Goal: Task Accomplishment & Management: Complete application form

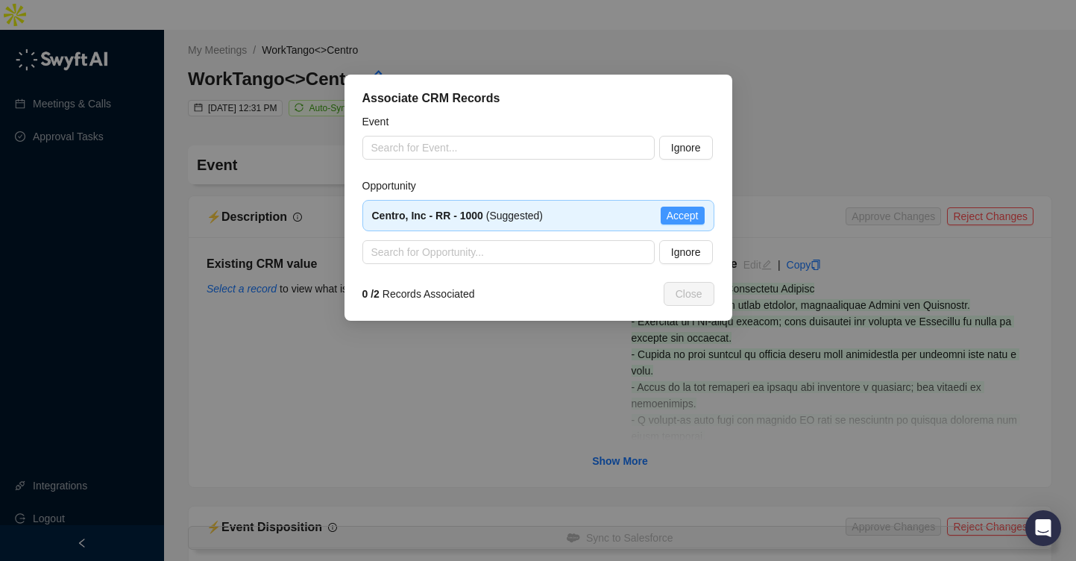
click at [687, 212] on span "Accept" at bounding box center [683, 215] width 32 height 16
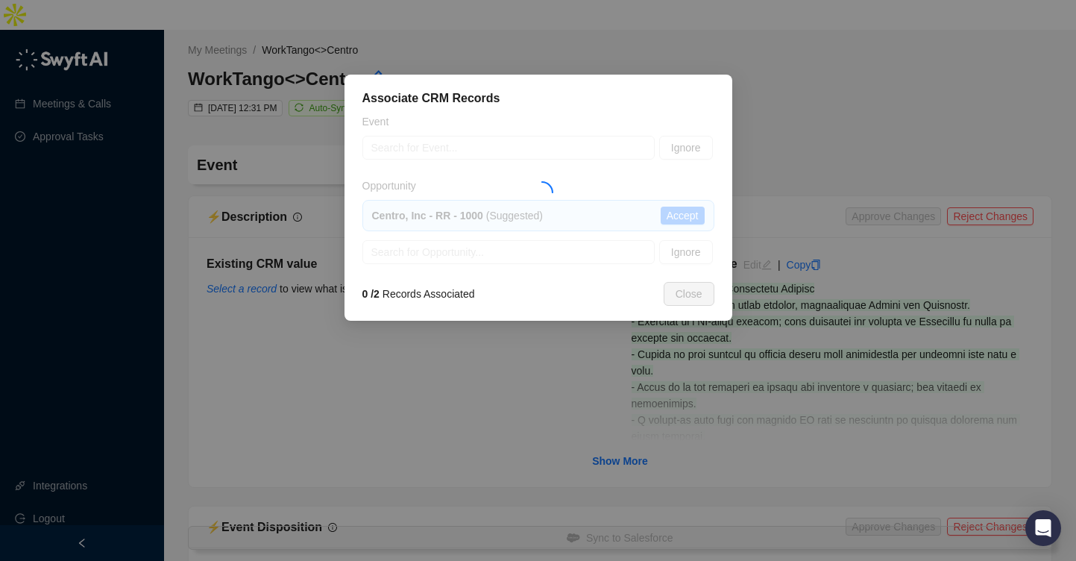
type textarea "**********"
type input "**********"
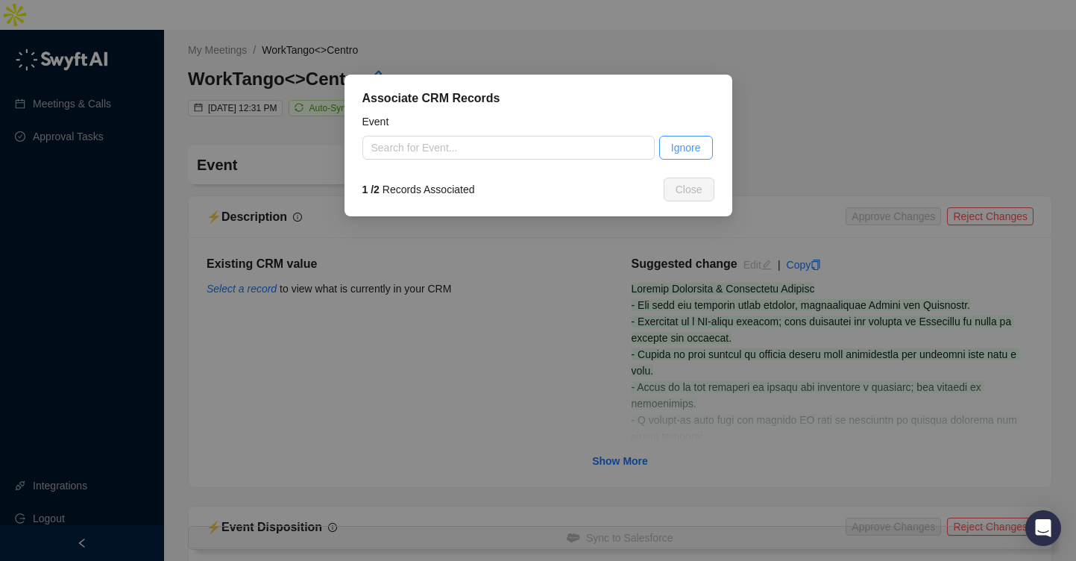
click at [674, 148] on span "Ignore" at bounding box center [686, 147] width 30 height 16
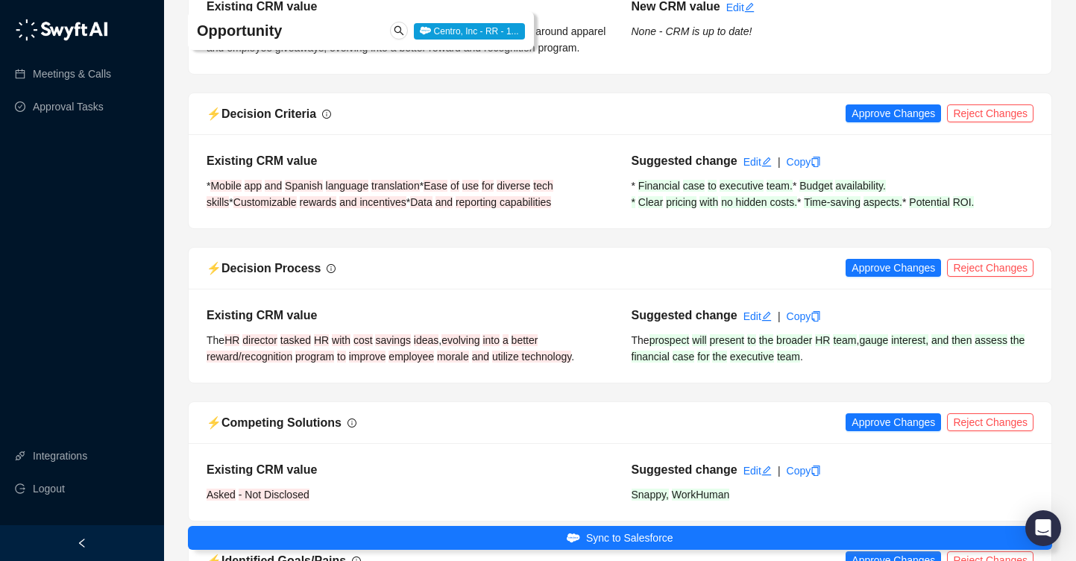
scroll to position [908, 0]
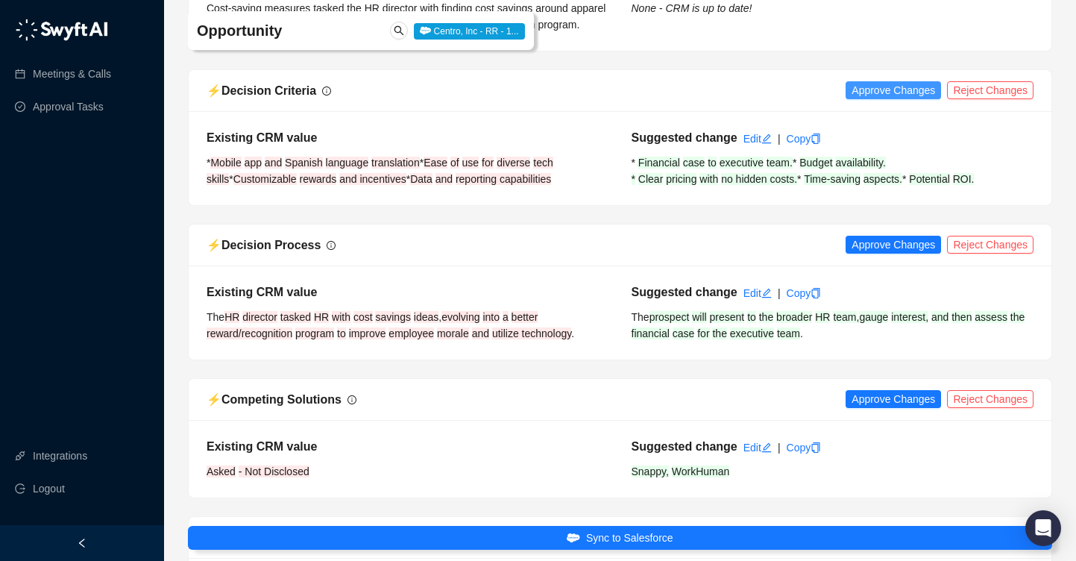
click at [914, 82] on span "Approve Changes" at bounding box center [894, 90] width 84 height 16
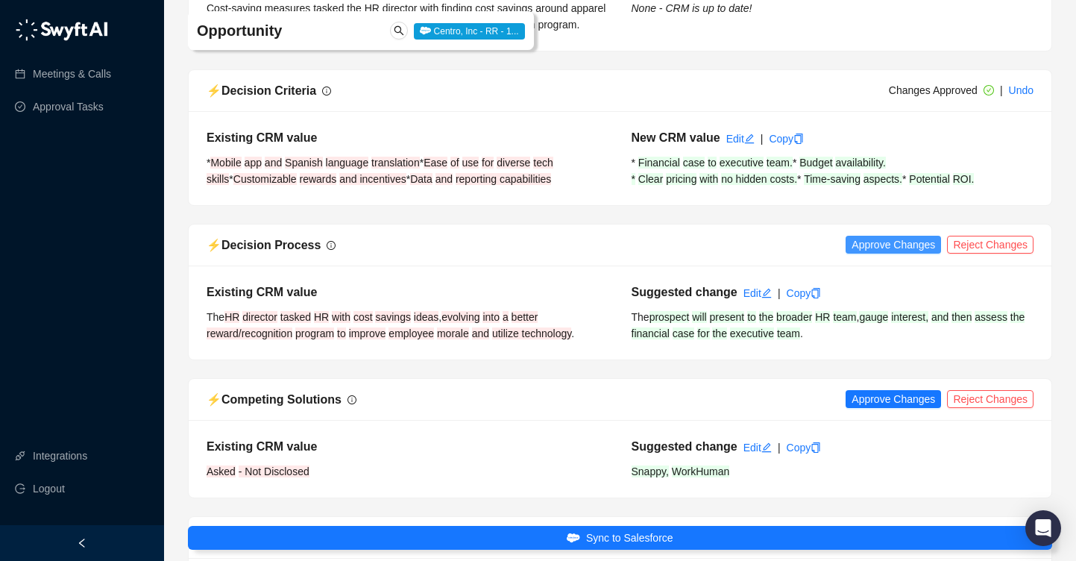
click at [877, 253] on span "Approve Changes" at bounding box center [894, 244] width 84 height 16
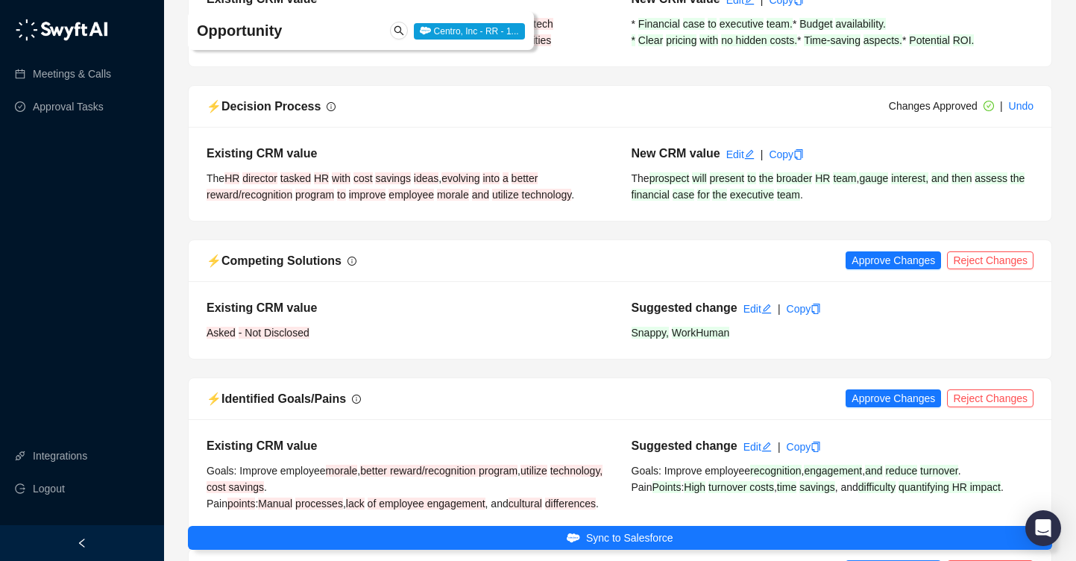
scroll to position [1056, 0]
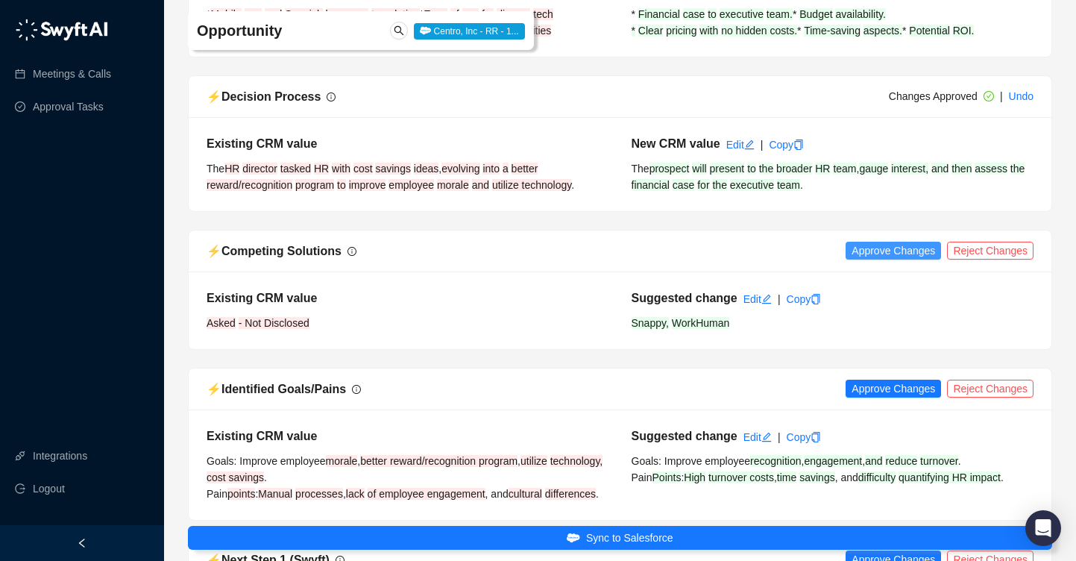
click at [874, 259] on span "Approve Changes" at bounding box center [894, 250] width 84 height 16
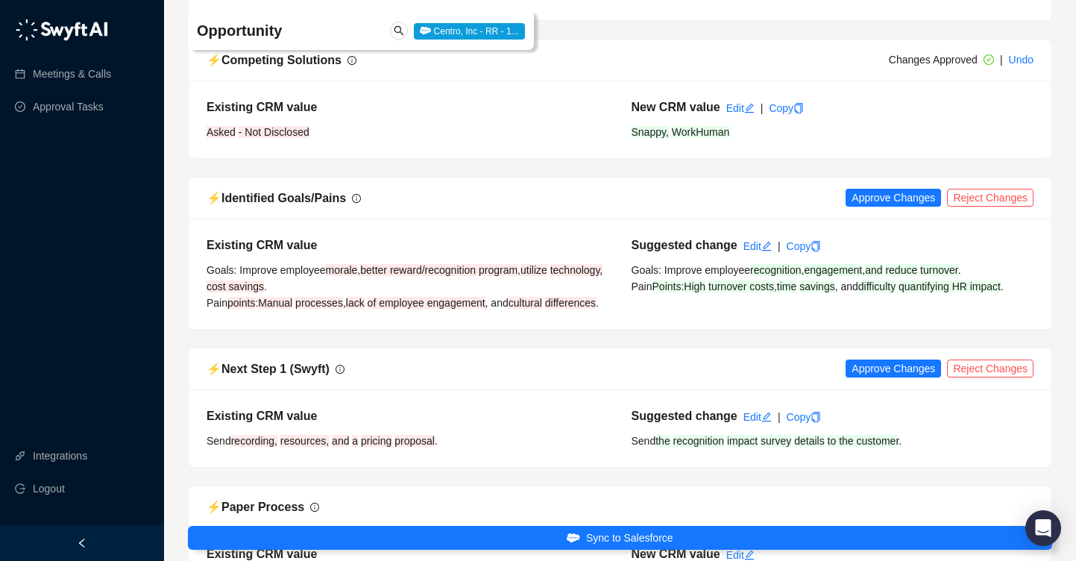
scroll to position [1250, 0]
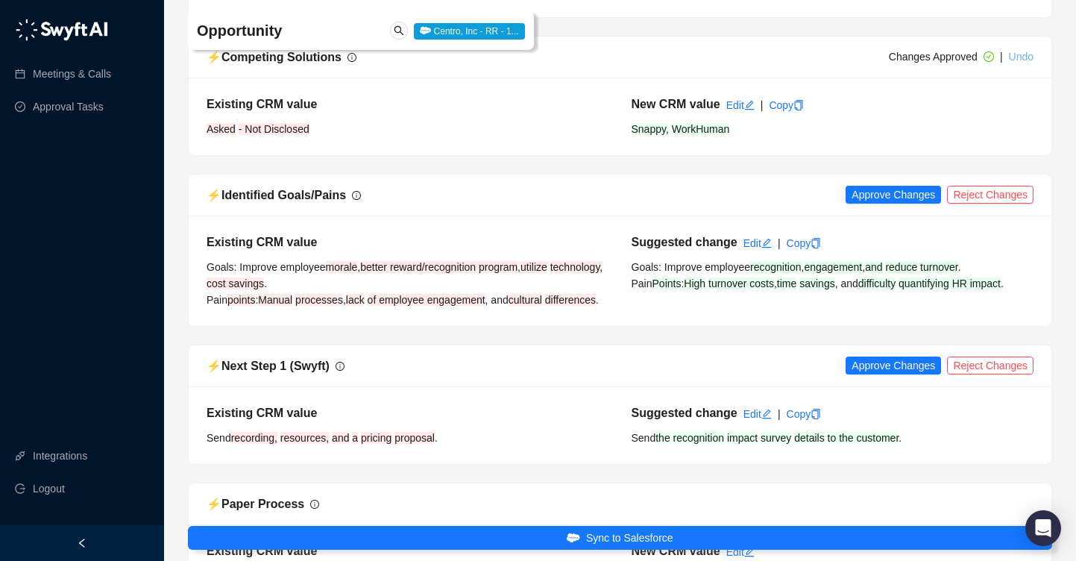
click at [1026, 63] on link "Undo" at bounding box center [1021, 57] width 25 height 12
click at [738, 113] on div "Suggested change" at bounding box center [685, 104] width 112 height 18
click at [750, 111] on link "Edit" at bounding box center [758, 105] width 28 height 12
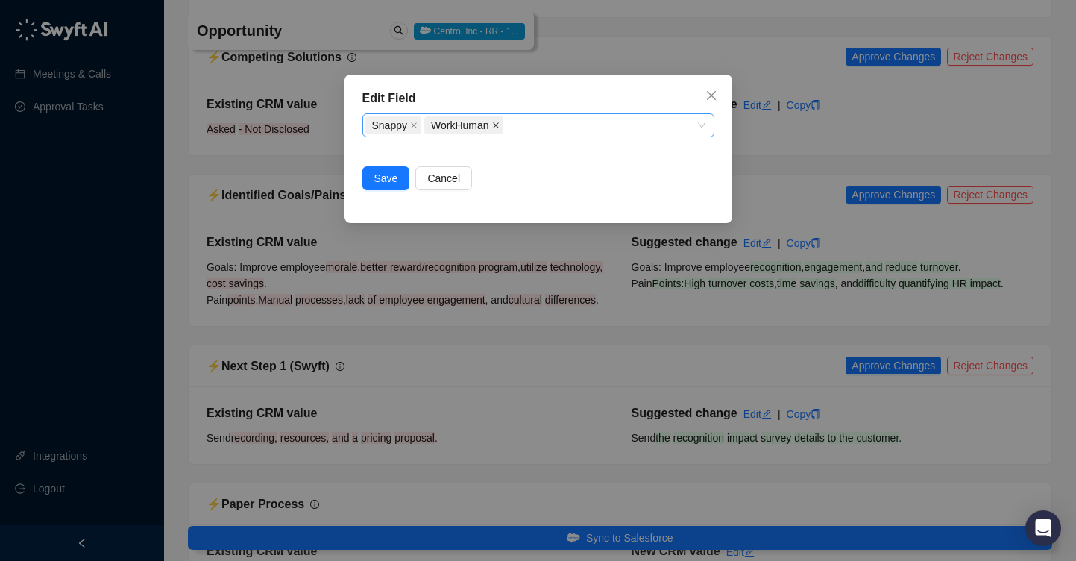
click at [498, 125] on icon "close" at bounding box center [496, 125] width 6 height 6
click at [454, 125] on div "Snappy" at bounding box center [531, 125] width 330 height 21
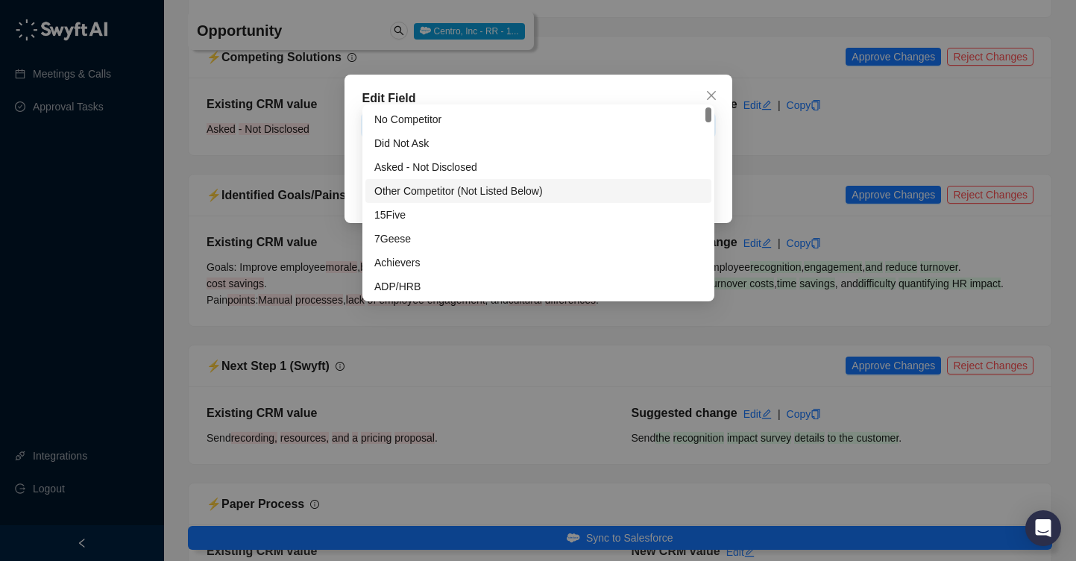
click at [432, 199] on div "Other Competitor (Not Listed Below)" at bounding box center [538, 191] width 328 height 16
click at [354, 188] on div "Edit Field Competing Solutions Snappy Other Competitor (Not Listed Below) Save …" at bounding box center [539, 149] width 388 height 148
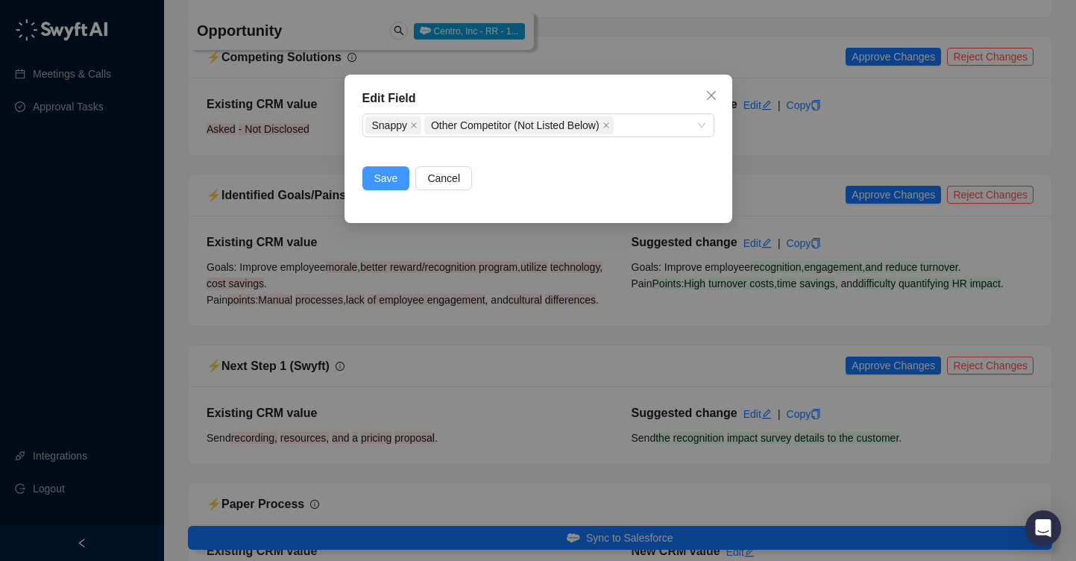
click at [380, 178] on span "Save" at bounding box center [386, 178] width 24 height 16
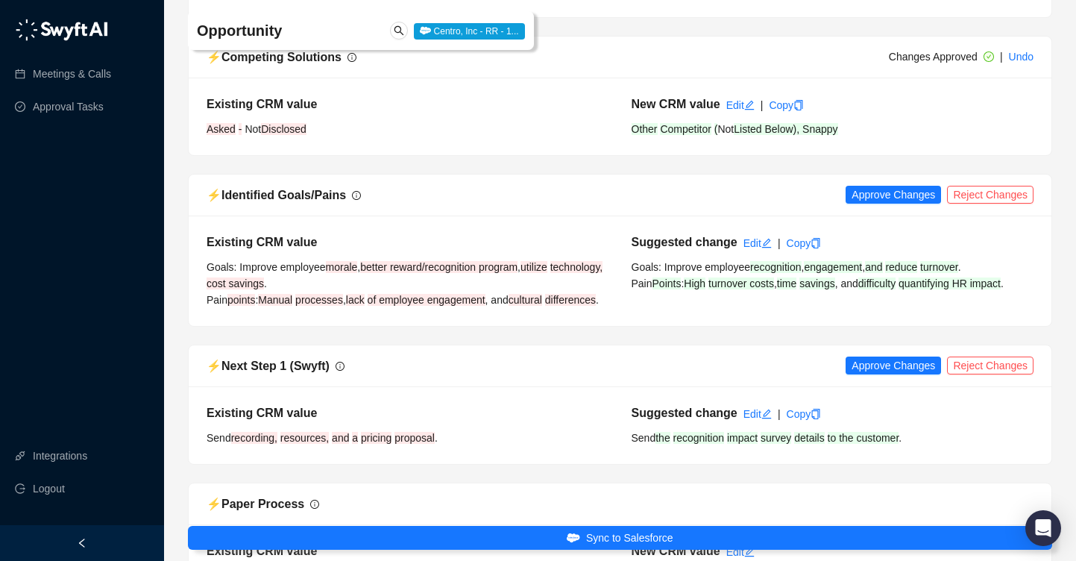
click at [906, 203] on span "Approve Changes" at bounding box center [894, 194] width 84 height 16
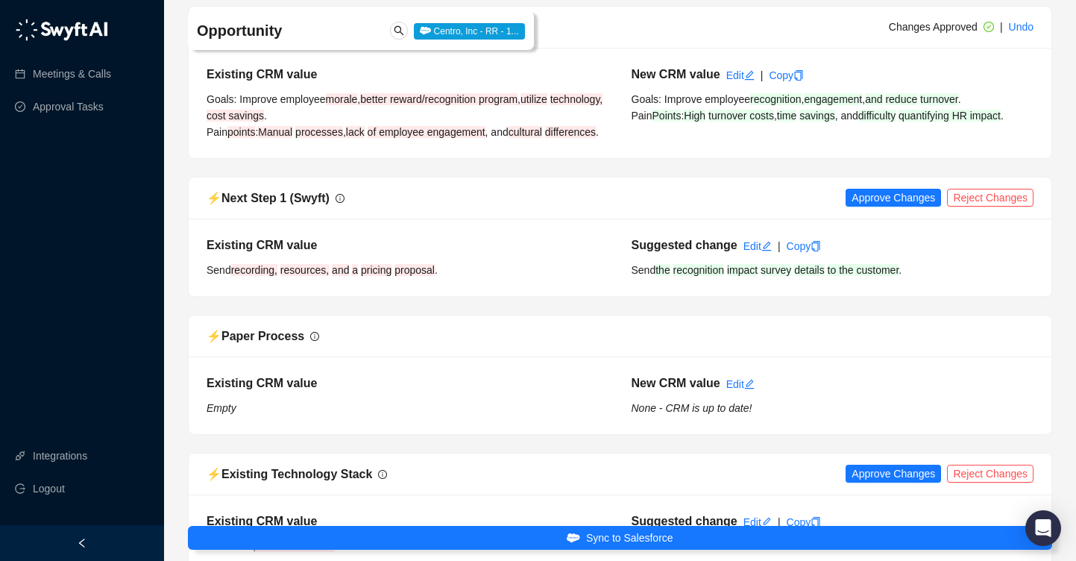
scroll to position [1424, 0]
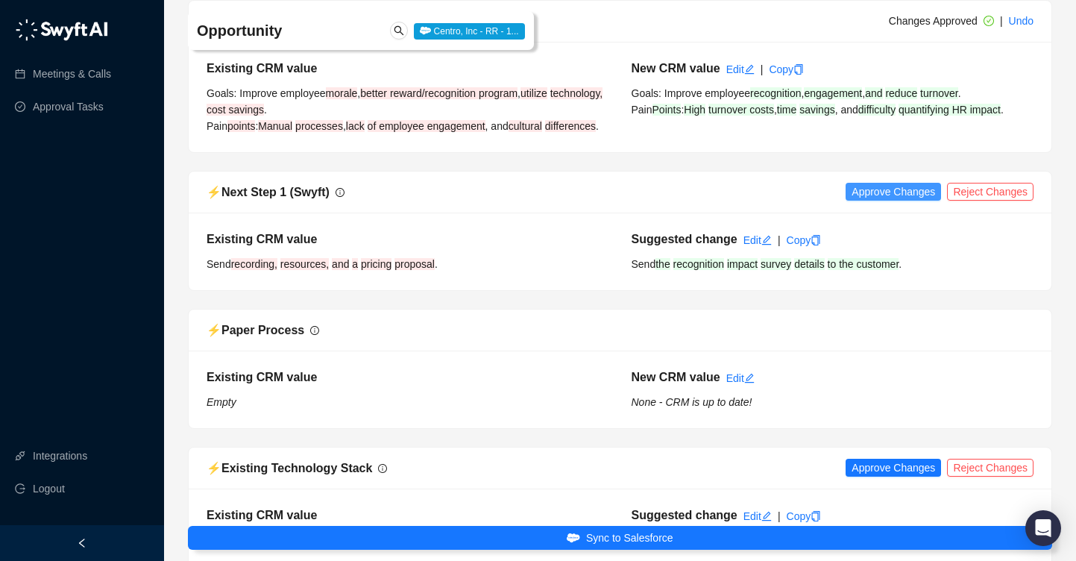
click at [892, 200] on span "Approve Changes" at bounding box center [894, 192] width 84 height 16
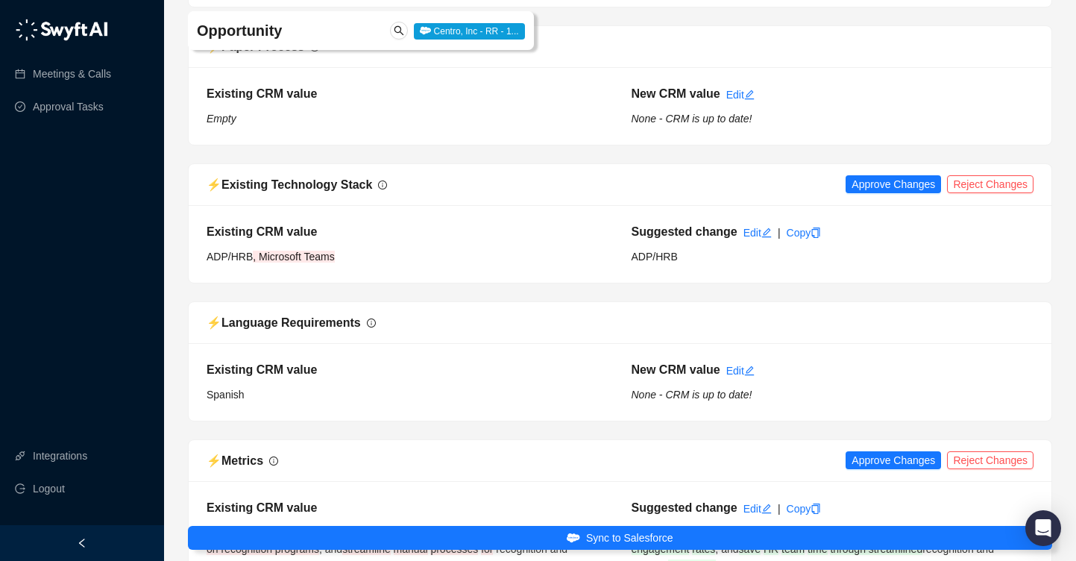
scroll to position [1741, 0]
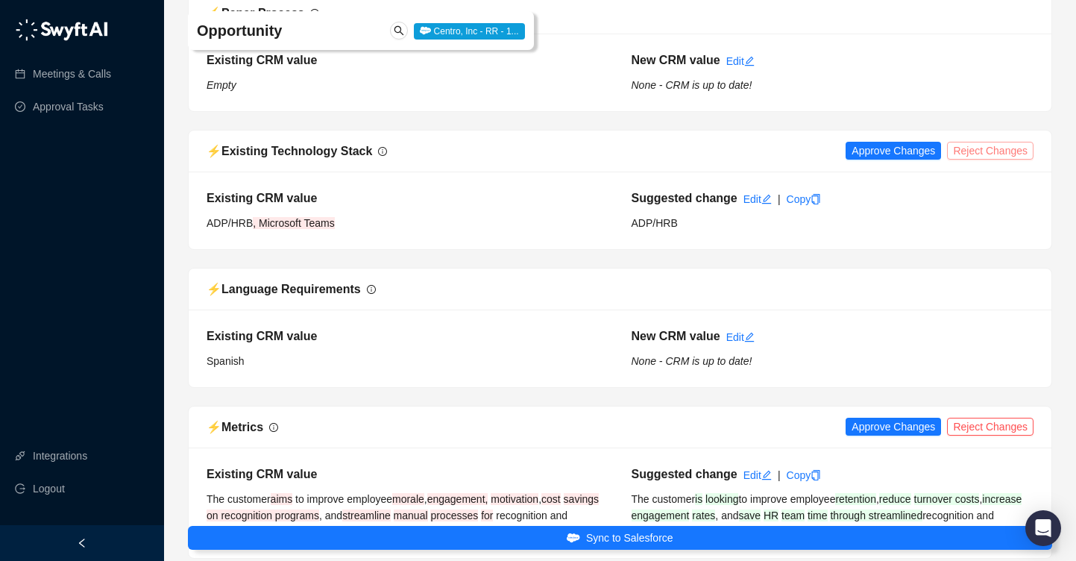
click at [1015, 159] on span "Reject Changes" at bounding box center [990, 150] width 75 height 16
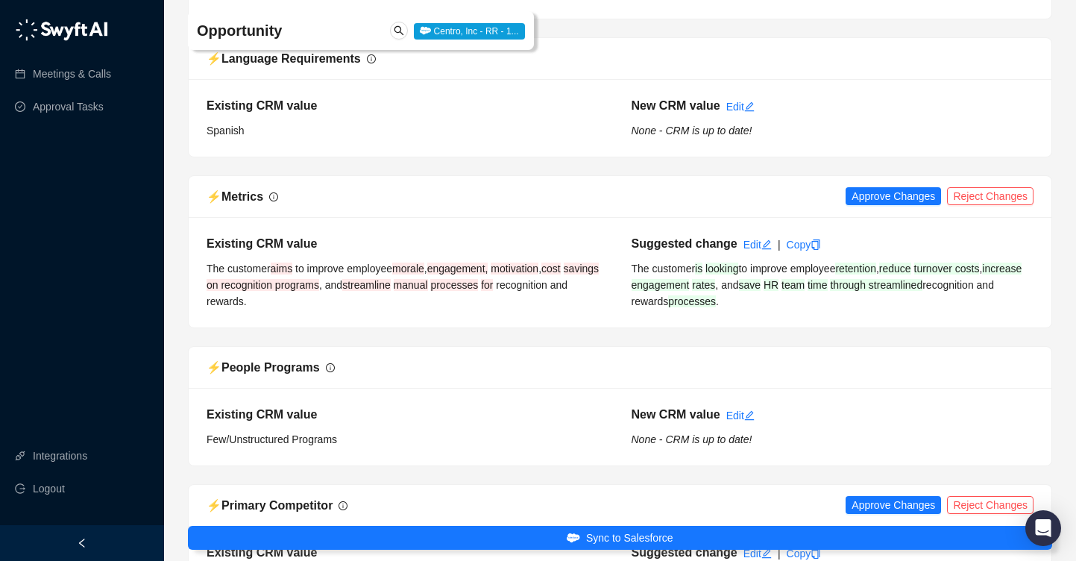
scroll to position [2035, 0]
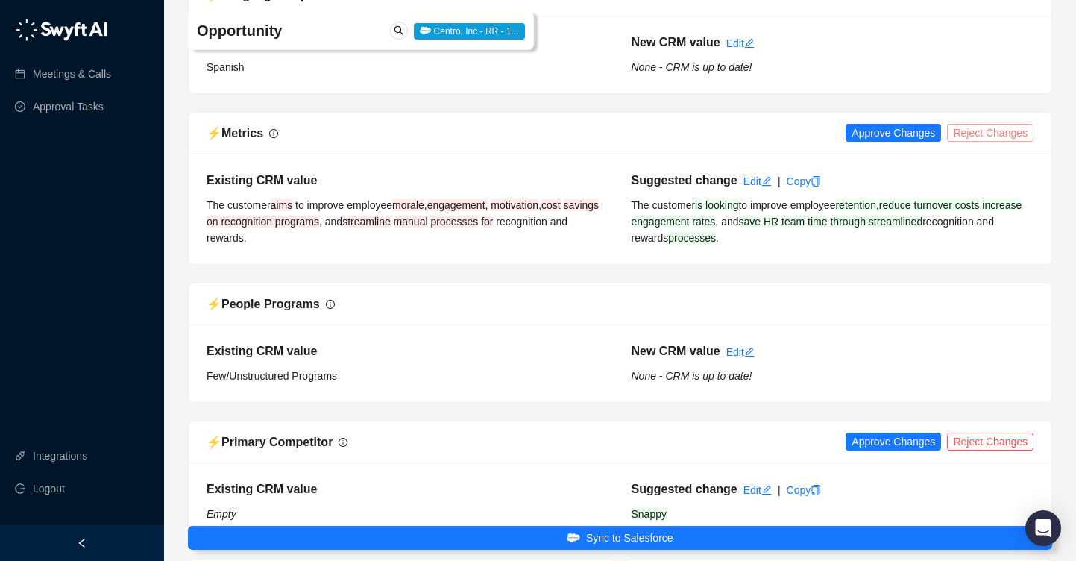
click at [989, 141] on span "Reject Changes" at bounding box center [990, 133] width 75 height 16
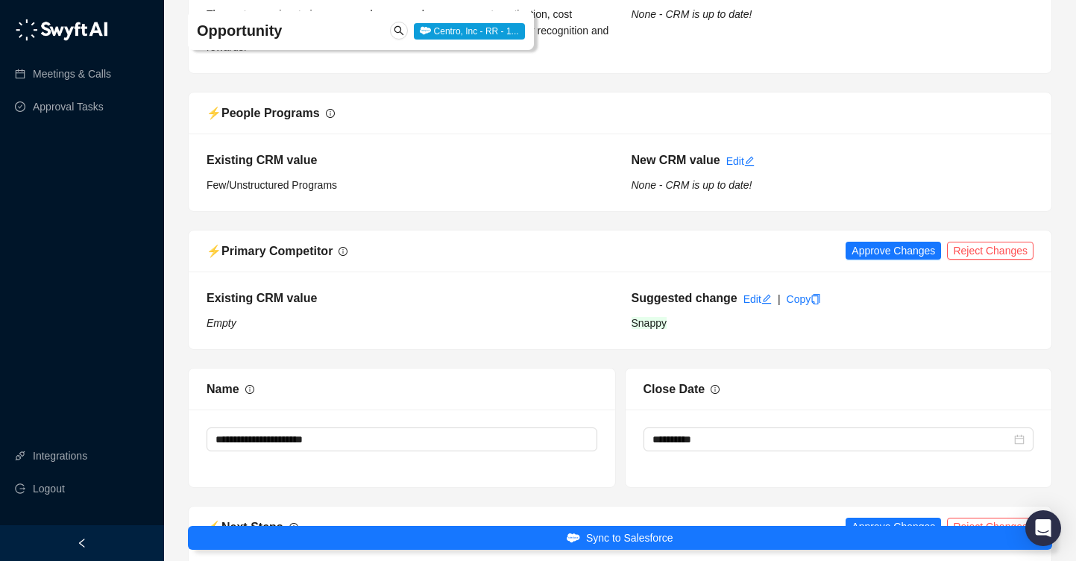
scroll to position [2233, 0]
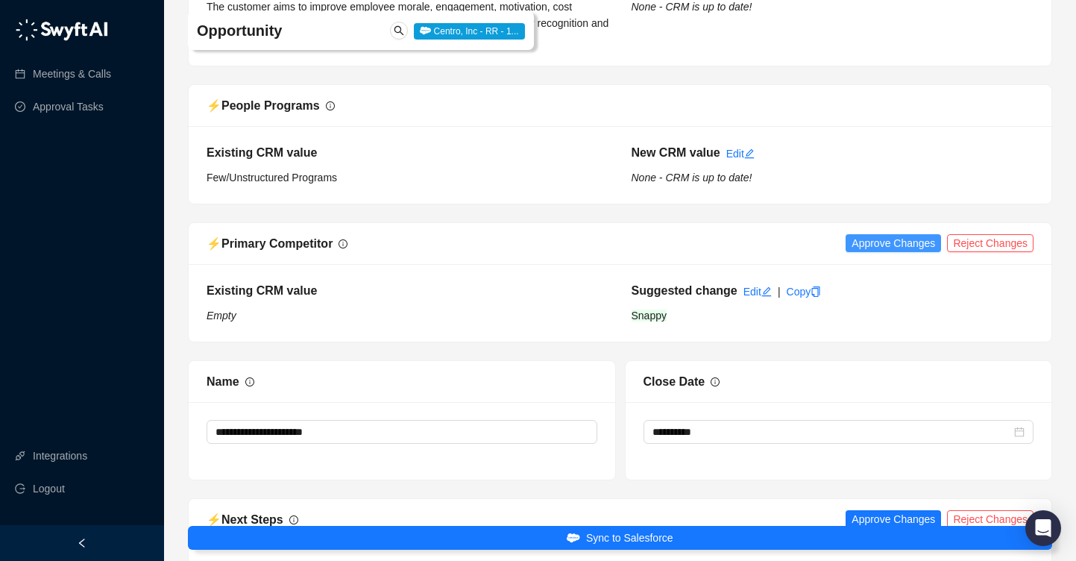
click at [900, 251] on span "Approve Changes" at bounding box center [894, 243] width 84 height 16
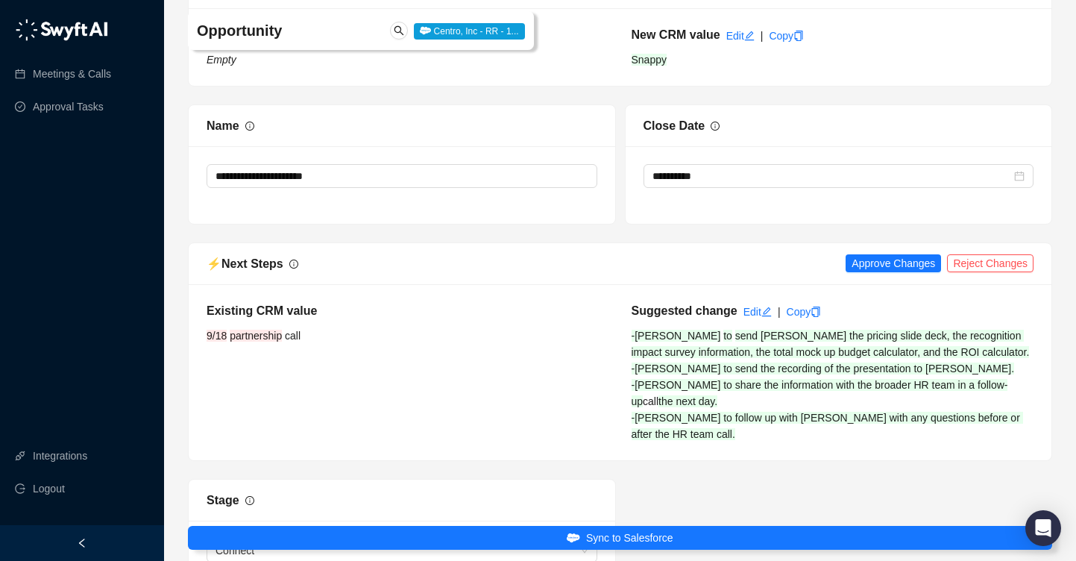
scroll to position [2499, 0]
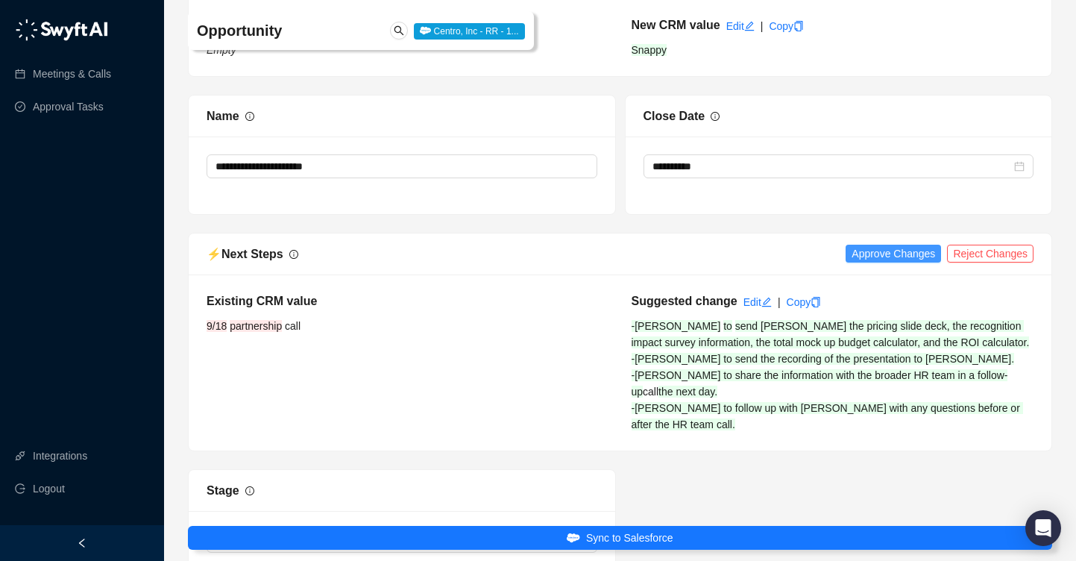
click at [895, 262] on span "Approve Changes" at bounding box center [894, 253] width 84 height 16
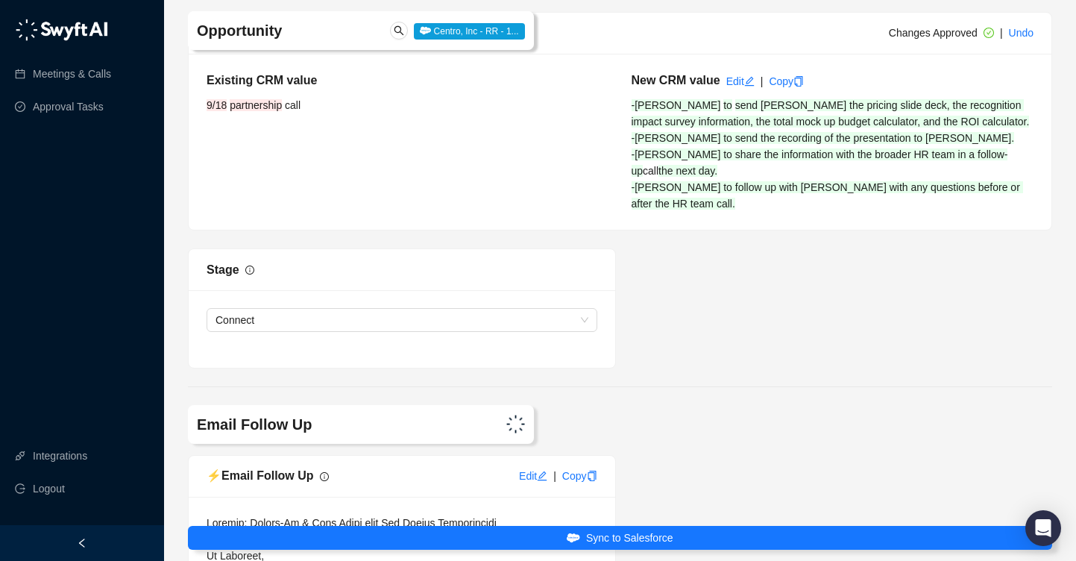
scroll to position [2728, 0]
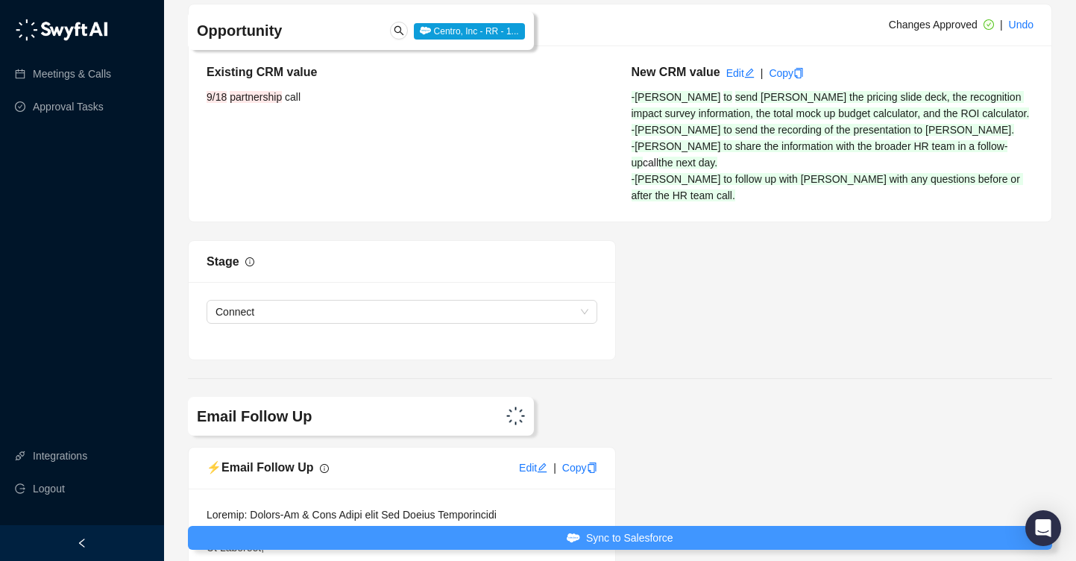
click at [675, 534] on button "Sync to Salesforce" at bounding box center [620, 538] width 865 height 24
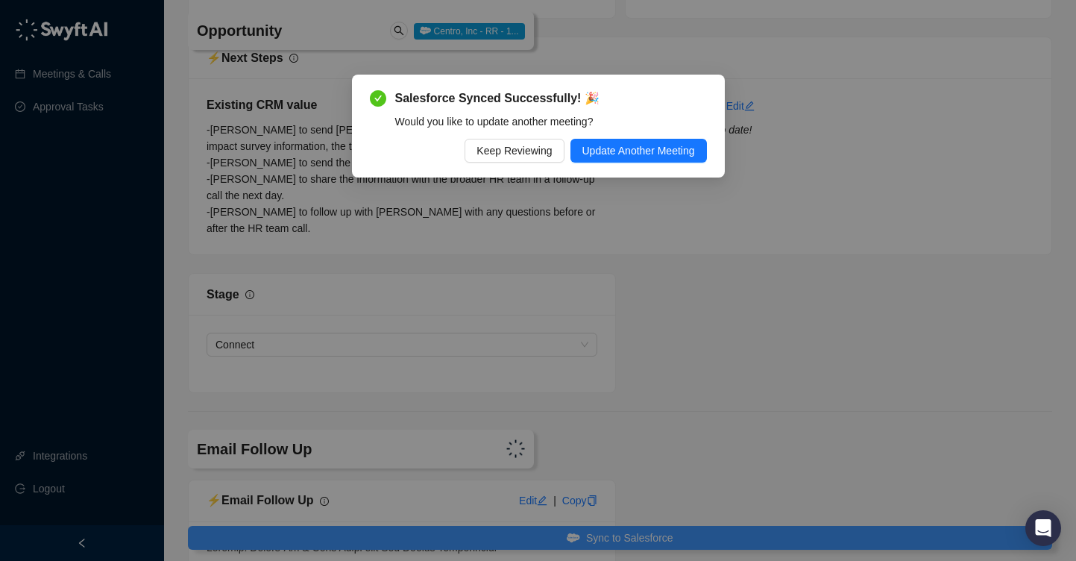
scroll to position [2695, 0]
